Goal: Task Accomplishment & Management: Complete application form

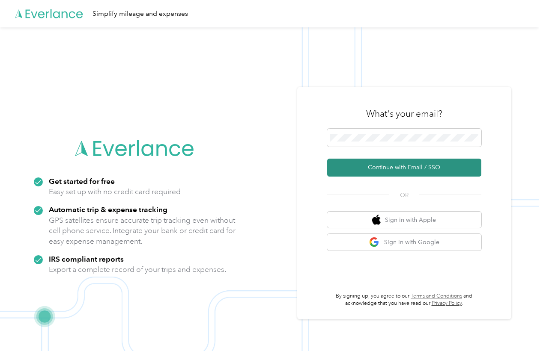
click at [425, 167] on button "Continue with Email / SSO" at bounding box center [404, 168] width 154 height 18
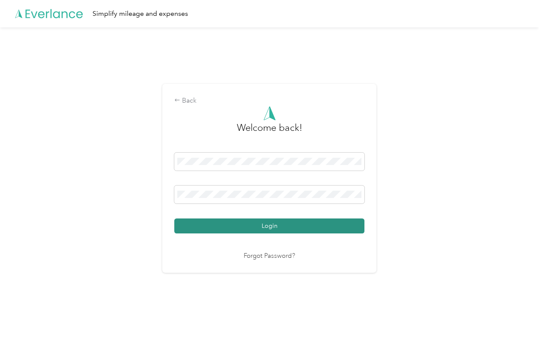
click at [310, 223] on button "Login" at bounding box center [269, 226] width 190 height 15
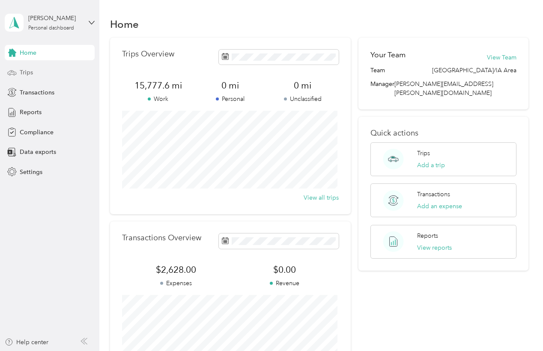
click at [43, 72] on div "Trips" at bounding box center [50, 72] width 90 height 15
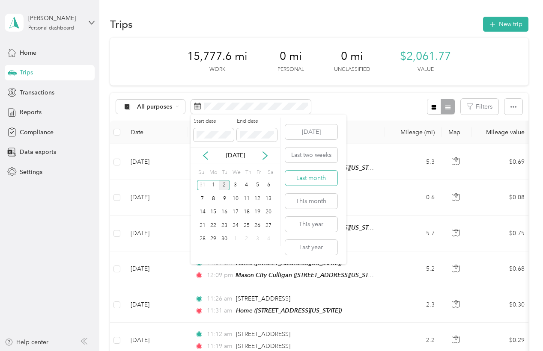
click at [305, 175] on button "Last month" at bounding box center [311, 178] width 52 height 15
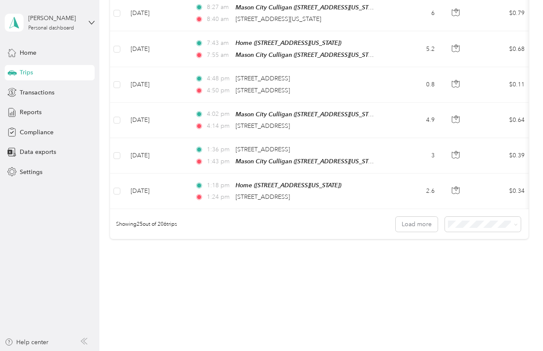
scroll to position [828, 0]
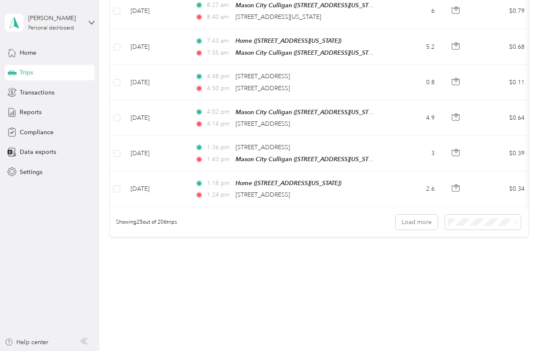
click at [294, 224] on div "Showing 25 out of 206 trips Load more" at bounding box center [319, 222] width 418 height 30
click at [426, 218] on button "Load more" at bounding box center [417, 222] width 42 height 15
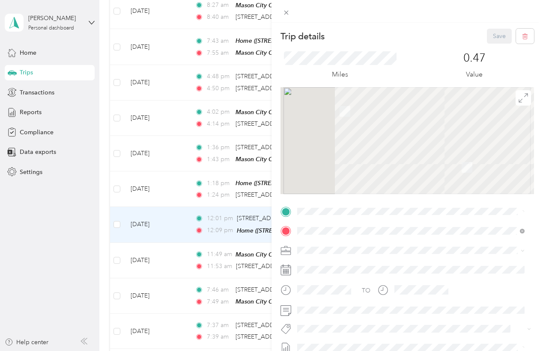
click at [57, 219] on div "Trip details Save This trip cannot be edited because it is either under review,…" at bounding box center [271, 175] width 543 height 351
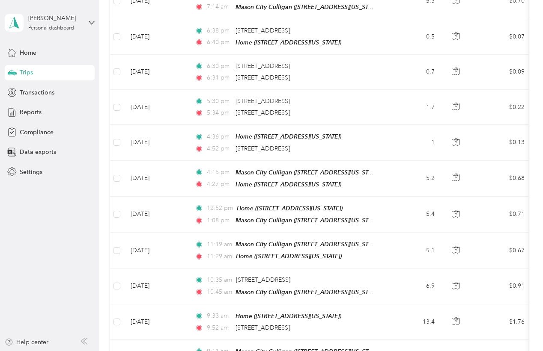
scroll to position [1684, 0]
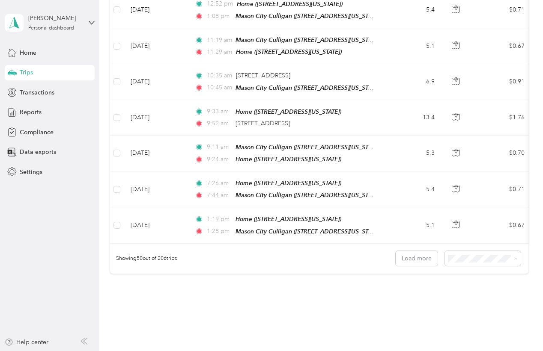
click at [467, 288] on span "100 per load" at bounding box center [466, 287] width 35 height 7
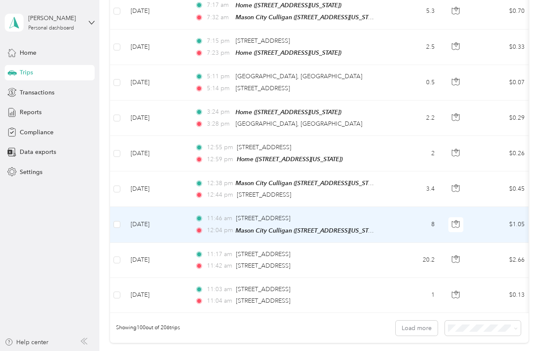
scroll to position [3468, 0]
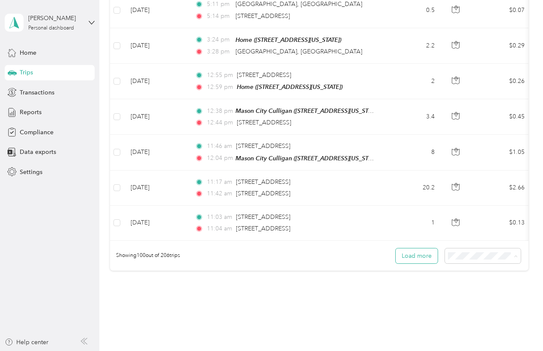
click at [420, 249] on button "Load more" at bounding box center [417, 256] width 42 height 15
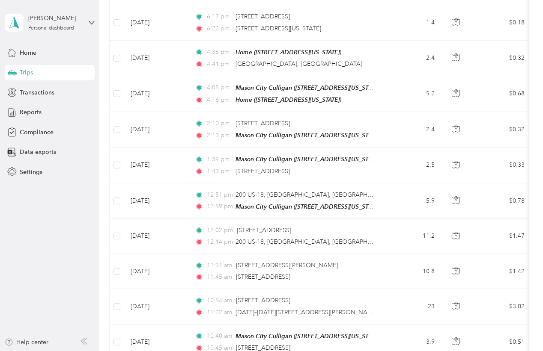
scroll to position [4453, 0]
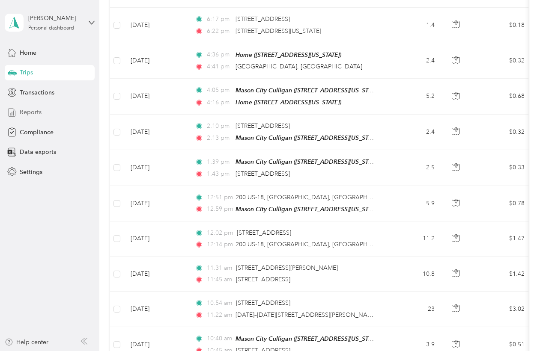
click at [45, 109] on div "Reports" at bounding box center [50, 112] width 90 height 15
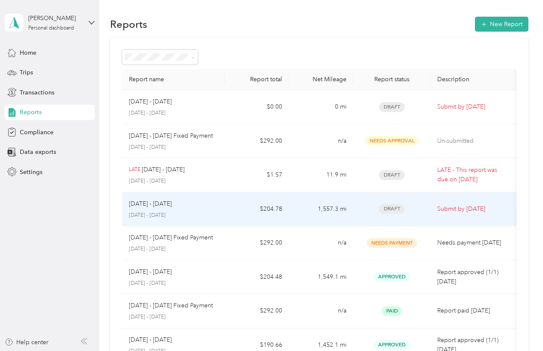
click at [300, 211] on td "1,557.3 mi" at bounding box center [321, 210] width 64 height 34
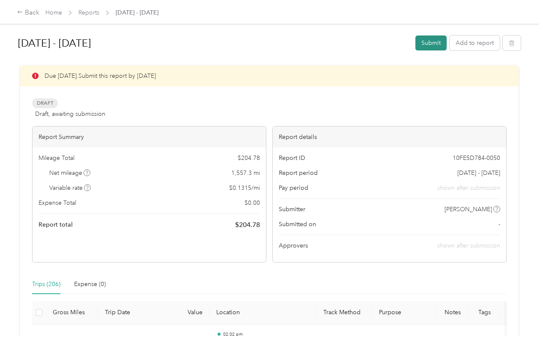
click at [430, 39] on button "Submit" at bounding box center [430, 43] width 31 height 15
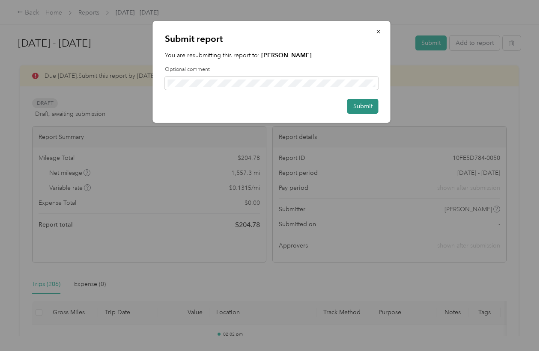
click at [369, 107] on button "Submit" at bounding box center [362, 106] width 31 height 15
